Goal: Transaction & Acquisition: Purchase product/service

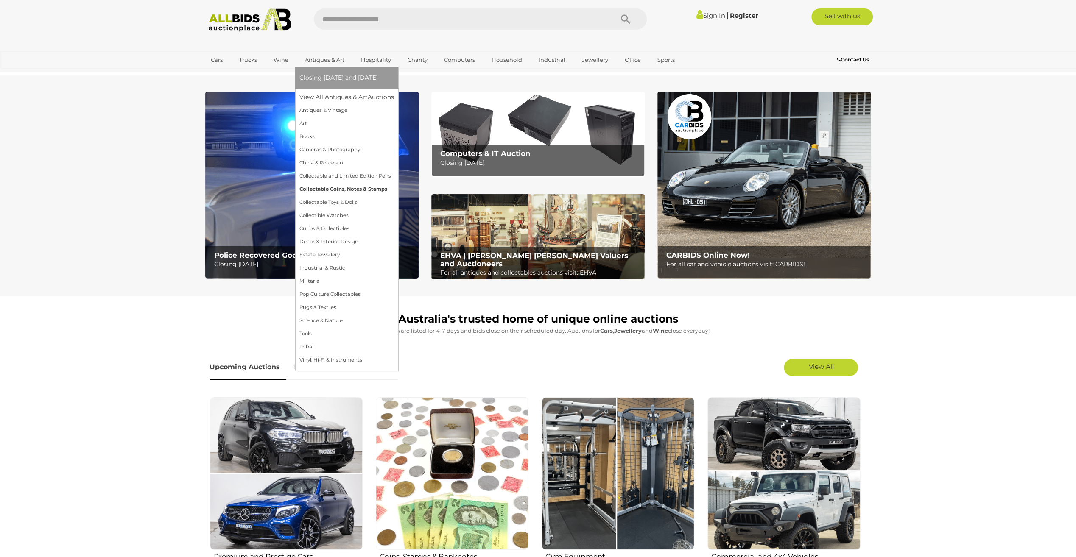
click at [338, 187] on link "Collectable Coins, Notes & Stamps" at bounding box center [346, 189] width 95 height 13
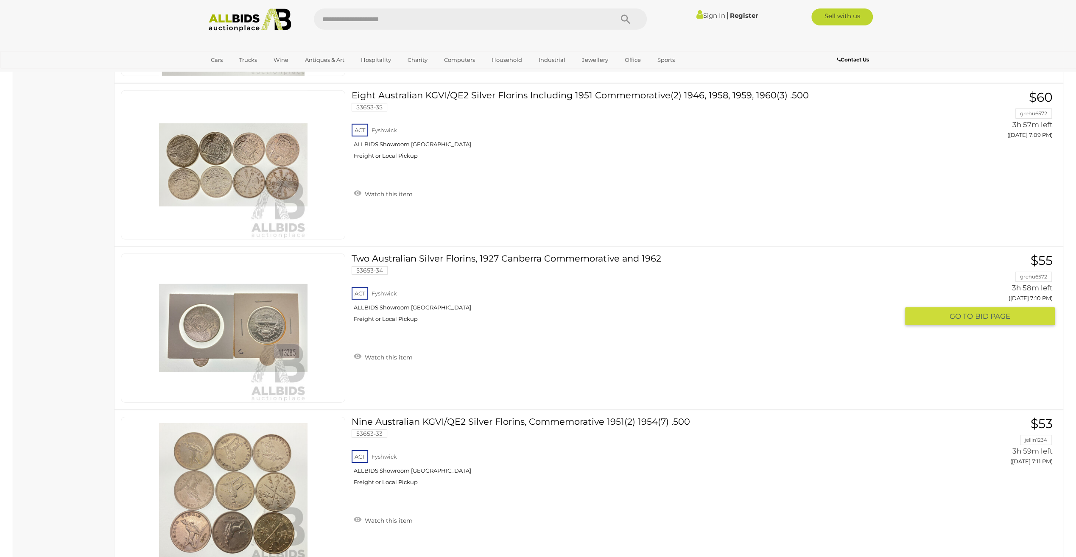
scroll to position [5808, 0]
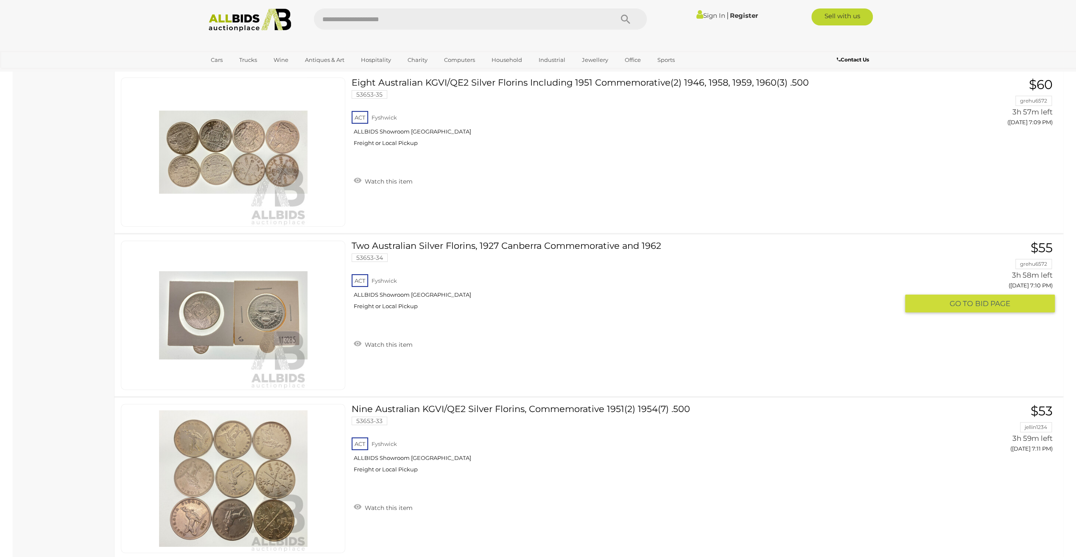
click at [1001, 299] on span "BID PAGE" at bounding box center [992, 304] width 35 height 10
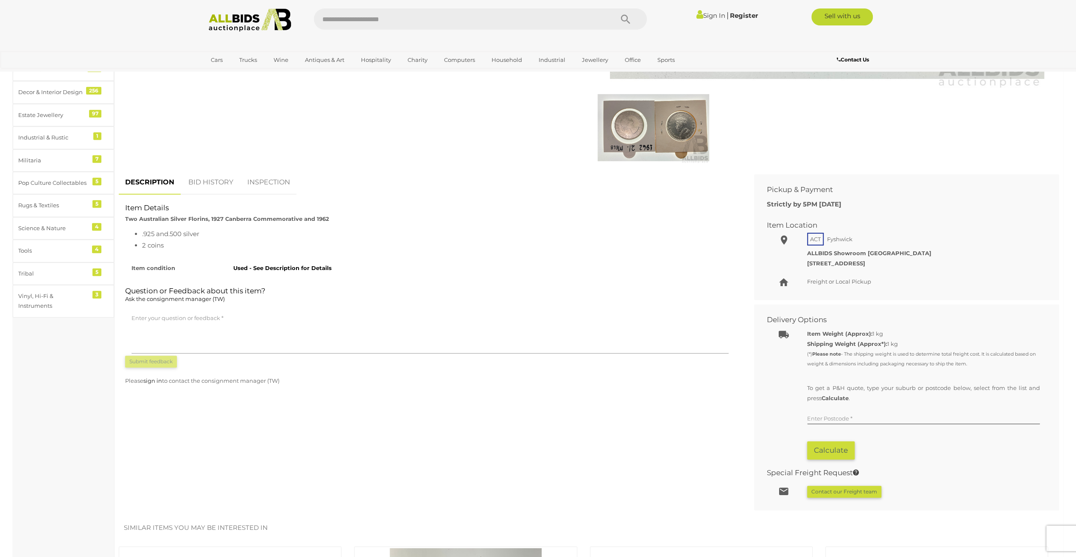
scroll to position [297, 0]
click at [216, 178] on link "BID HISTORY" at bounding box center [211, 182] width 58 height 25
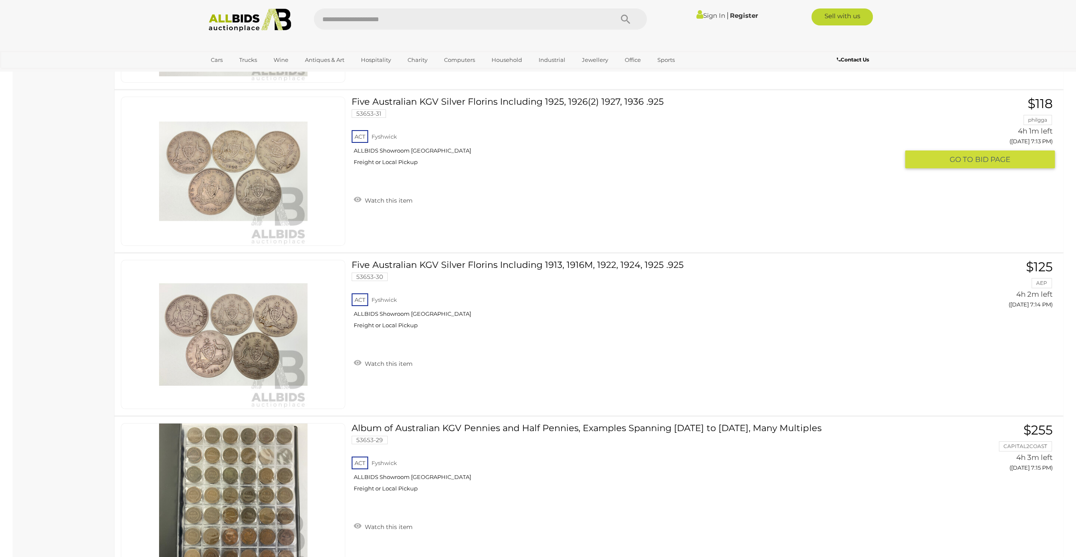
scroll to position [6279, 0]
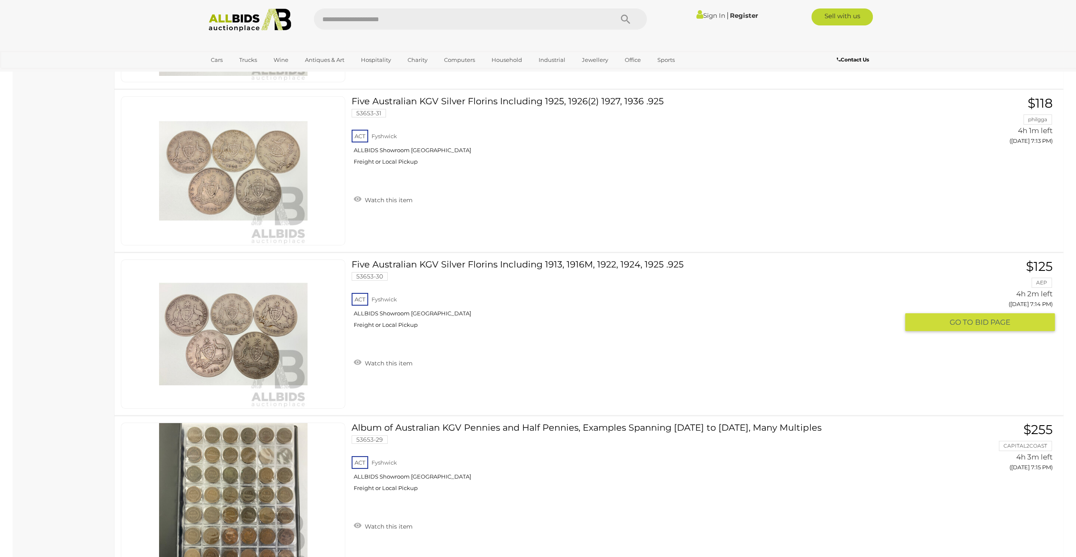
click at [954, 318] on span "GO TO" at bounding box center [961, 323] width 25 height 10
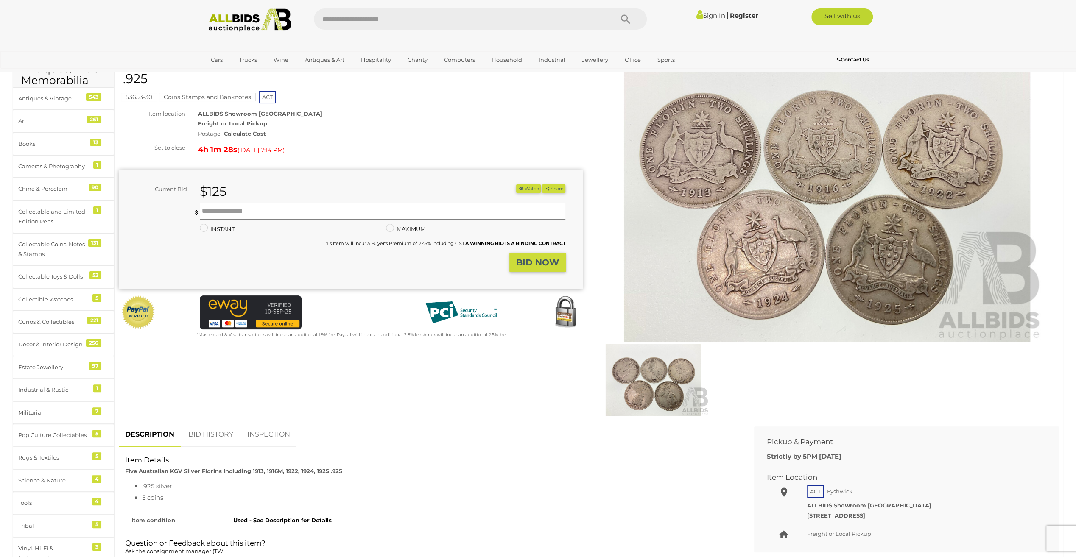
scroll to position [254, 0]
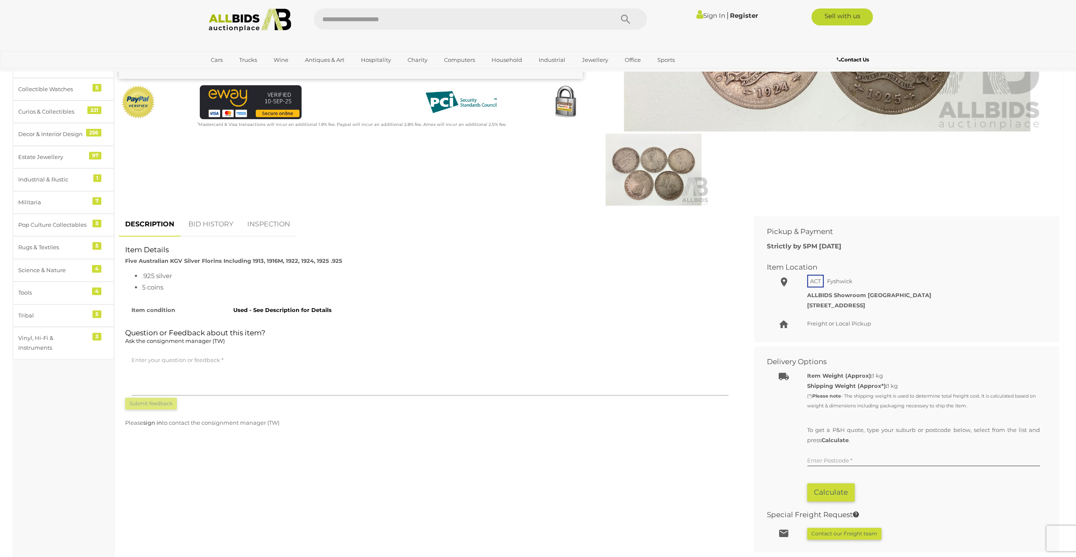
click at [203, 226] on link "BID HISTORY" at bounding box center [211, 224] width 58 height 25
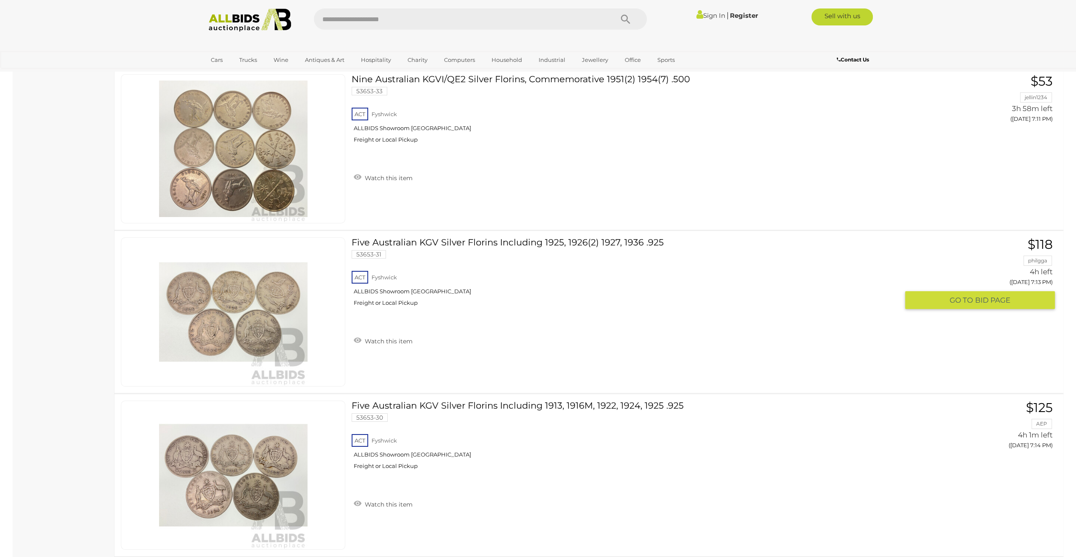
scroll to position [6132, 0]
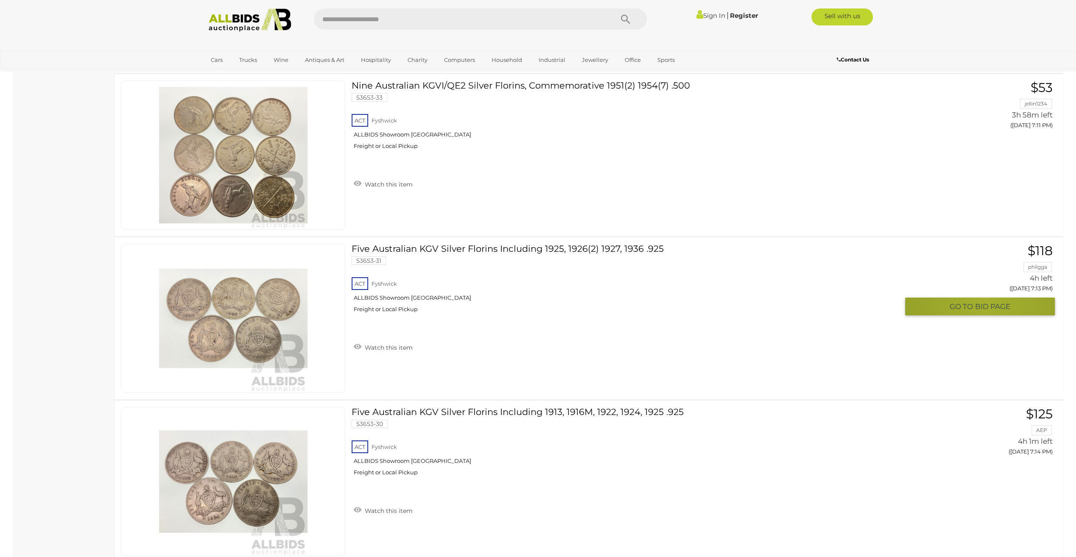
click at [986, 302] on span "BID PAGE" at bounding box center [992, 307] width 35 height 10
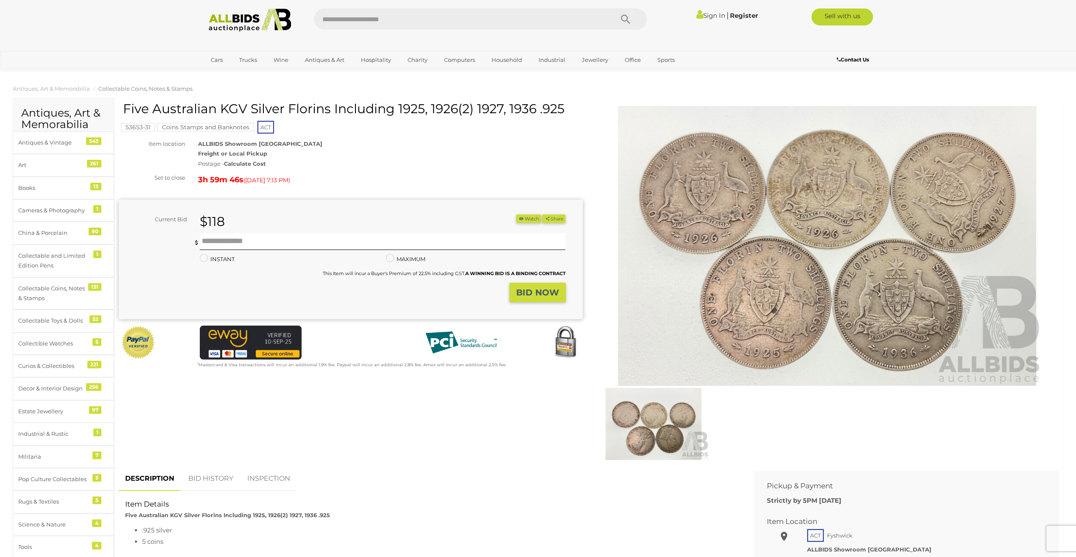
click at [212, 476] on link "BID HISTORY" at bounding box center [211, 478] width 58 height 25
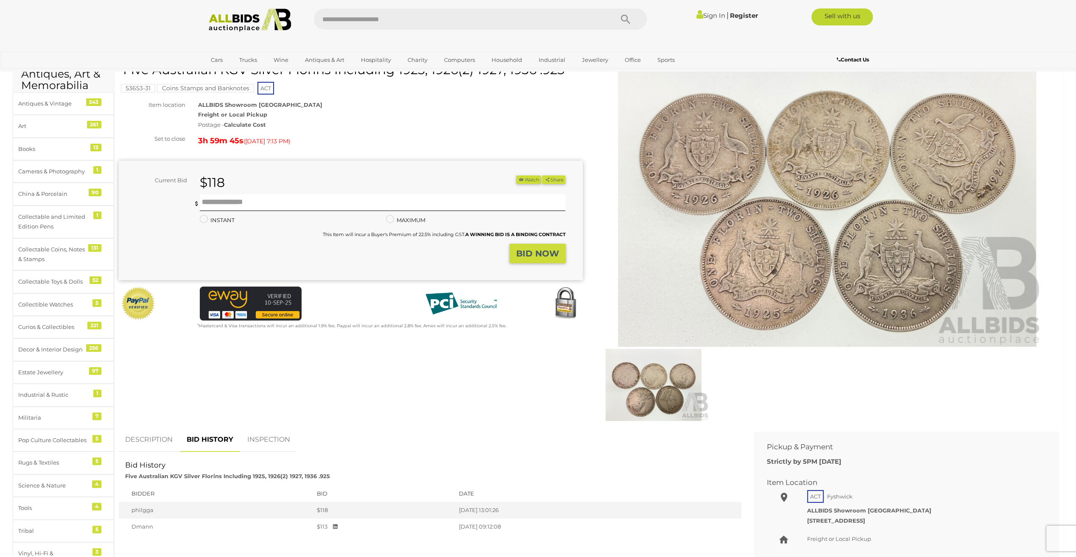
scroll to position [127, 0]
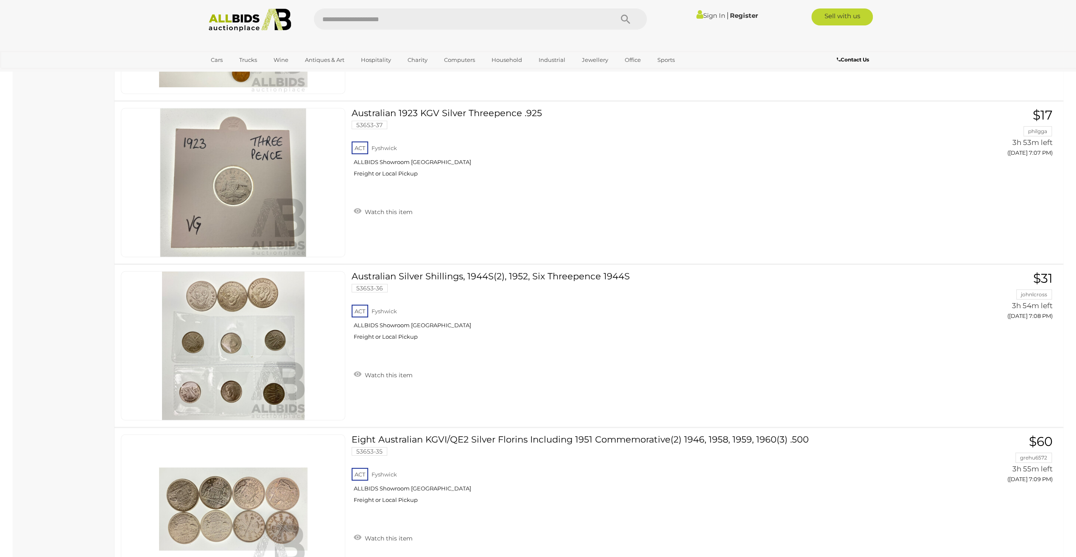
scroll to position [5375, 0]
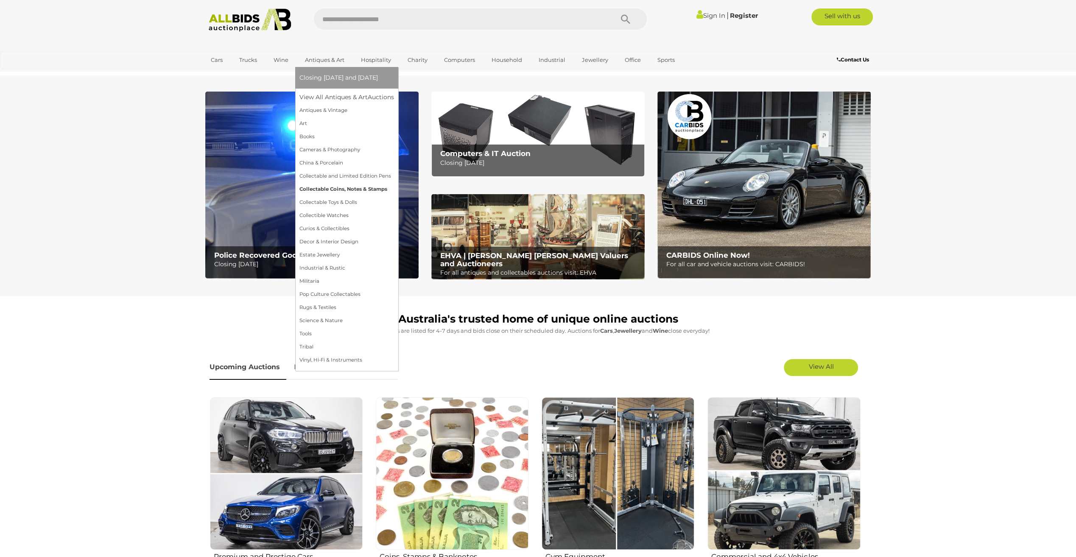
click at [329, 188] on link "Collectable Coins, Notes & Stamps" at bounding box center [346, 189] width 95 height 13
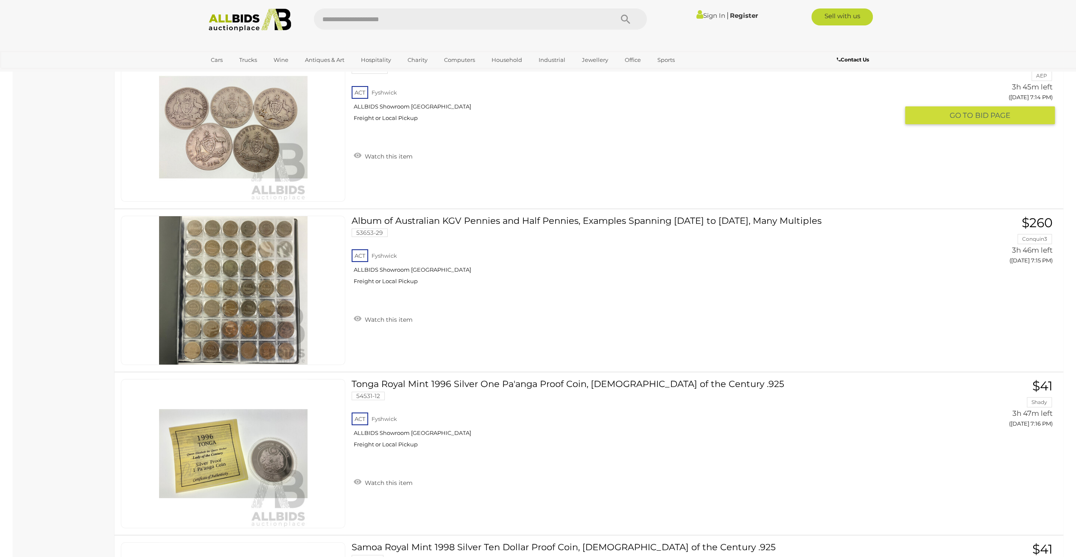
scroll to position [6487, 0]
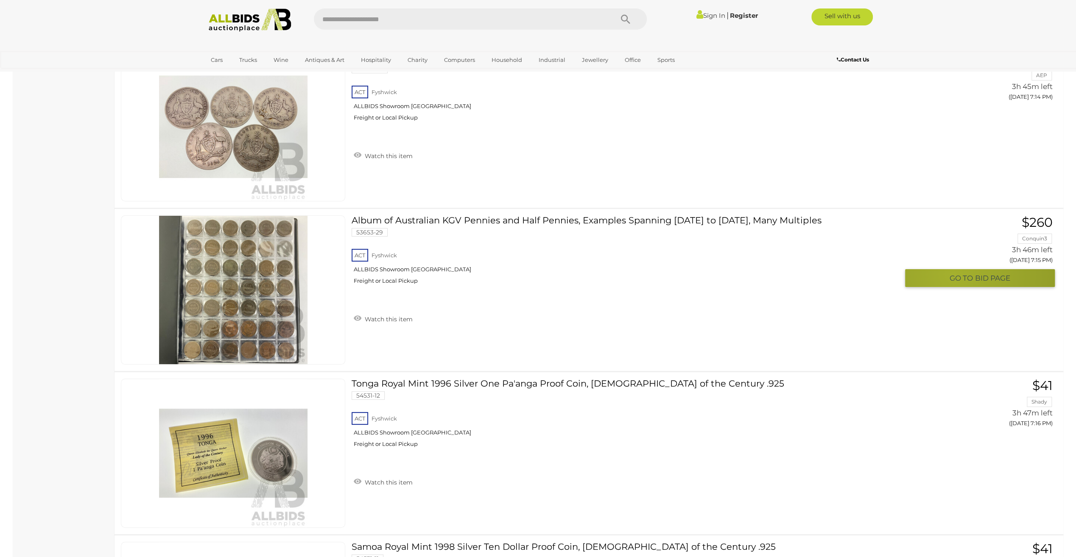
click at [953, 273] on span "GO TO" at bounding box center [961, 278] width 25 height 10
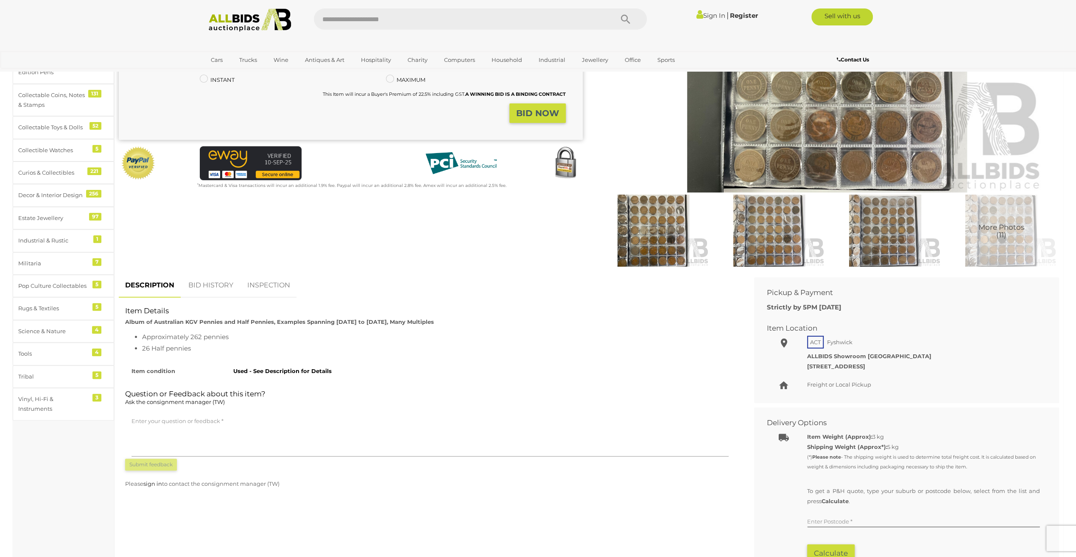
scroll to position [212, 0]
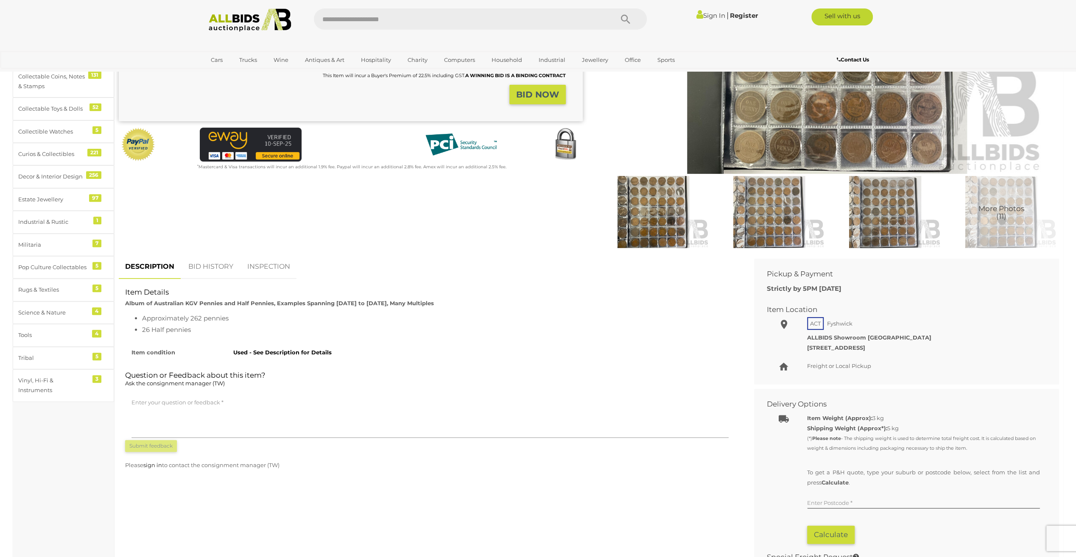
click at [210, 267] on link "BID HISTORY" at bounding box center [211, 266] width 58 height 25
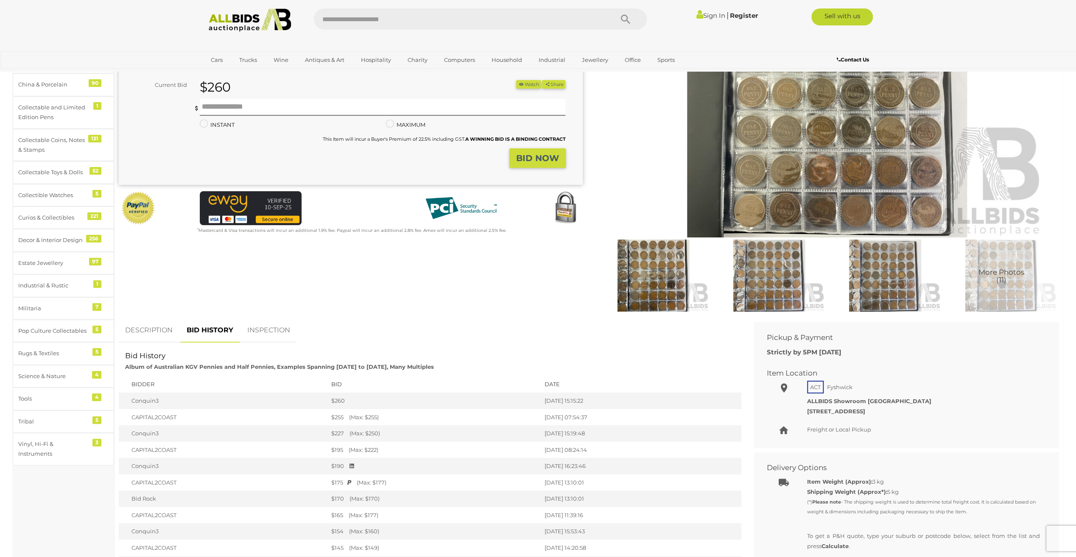
scroll to position [0, 0]
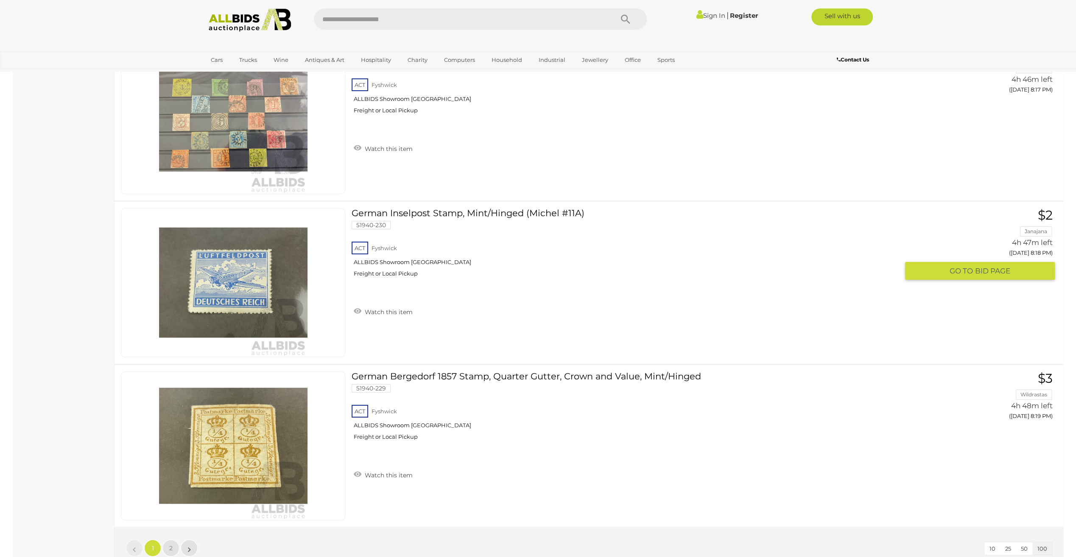
scroll to position [16173, 0]
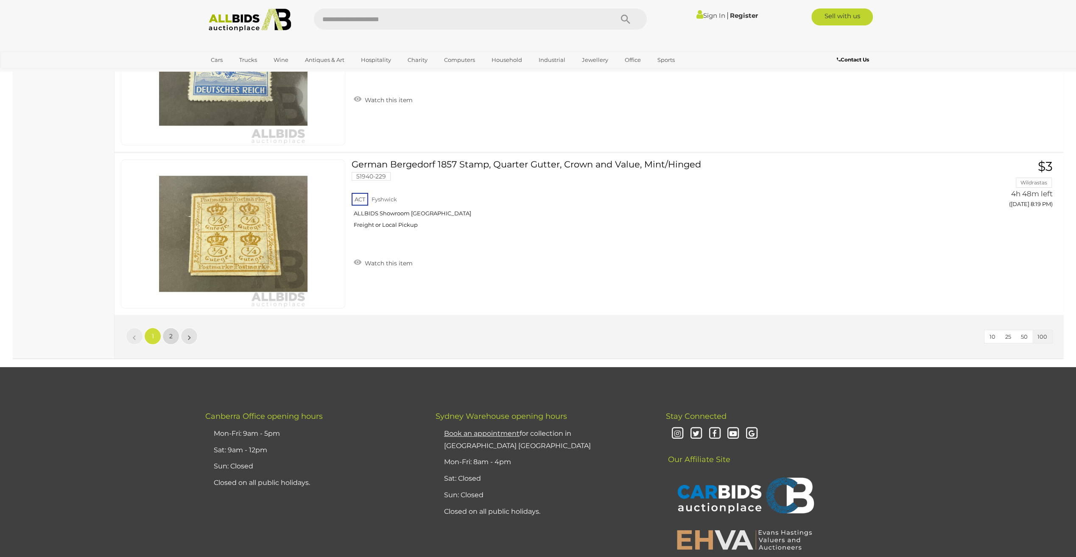
click at [175, 328] on link "2" at bounding box center [170, 336] width 17 height 17
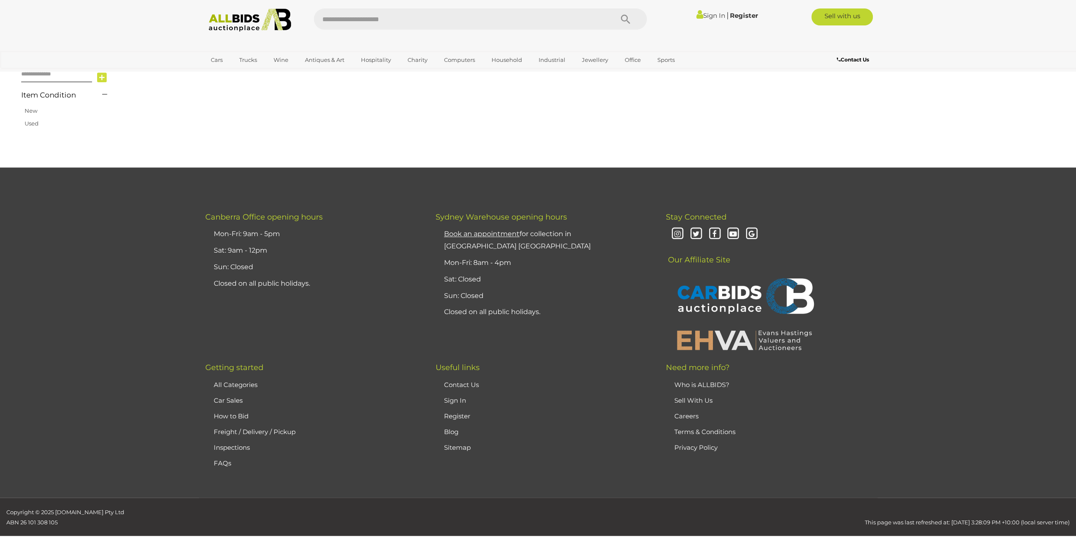
scroll to position [80, 0]
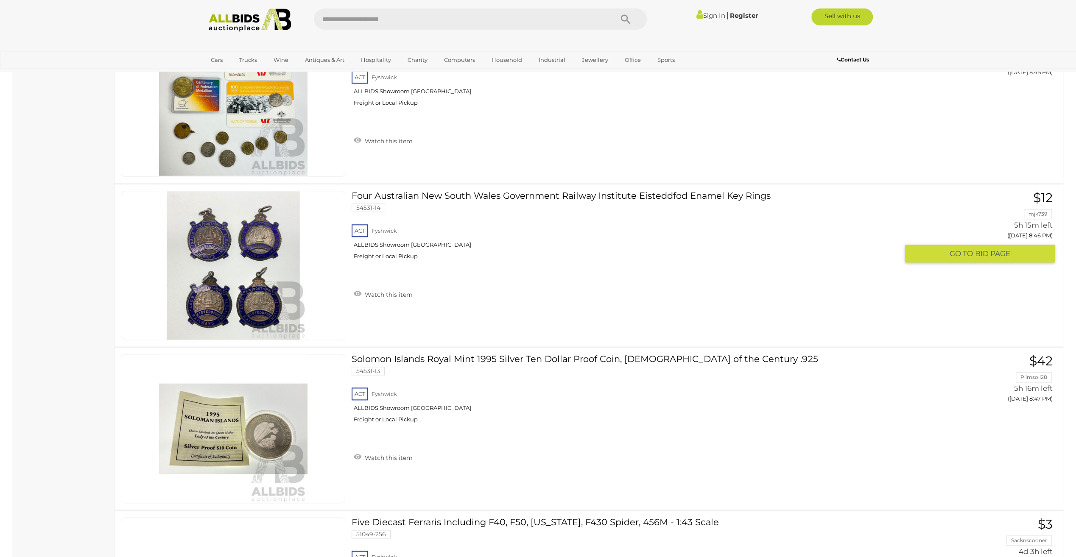
scroll to position [4193, 0]
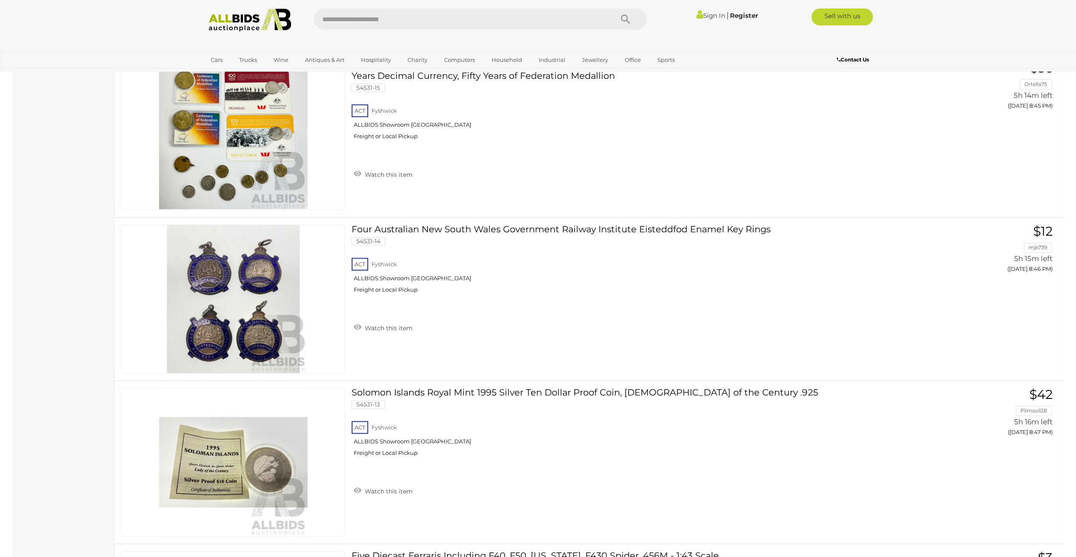
scroll to position [80, 0]
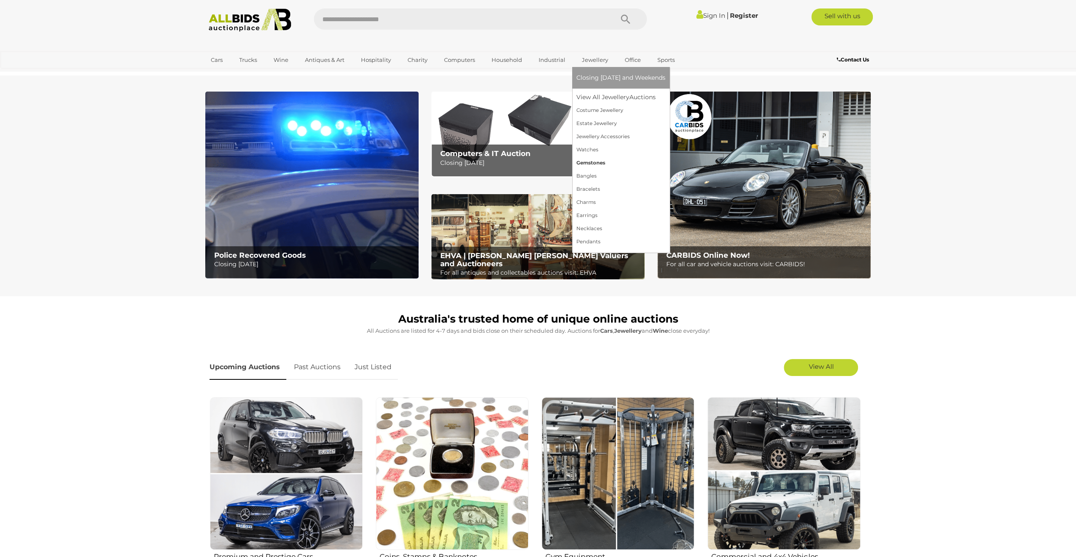
click at [592, 164] on link "Gemstones" at bounding box center [620, 162] width 89 height 13
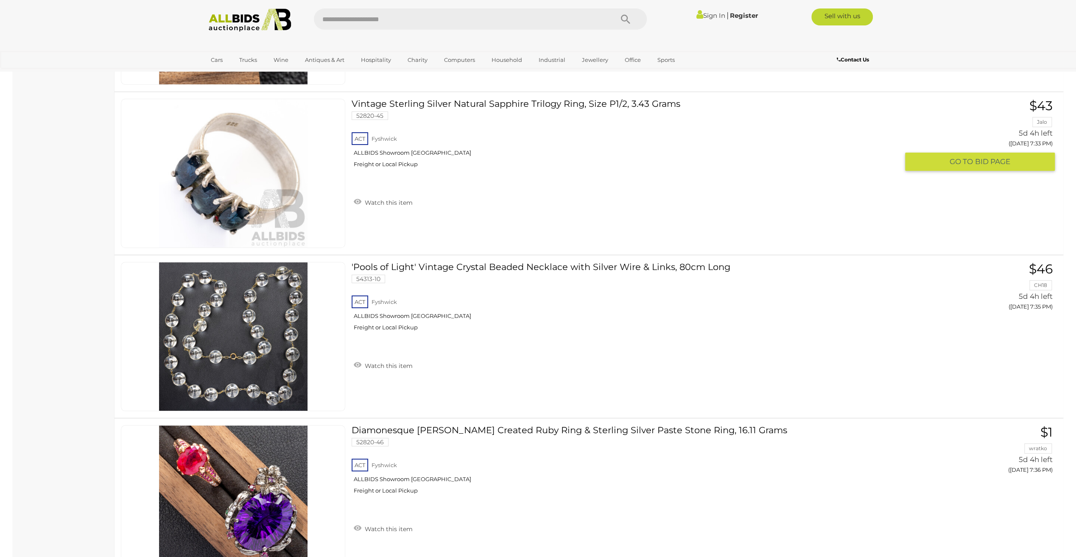
scroll to position [3137, 0]
